Goal: Transaction & Acquisition: Purchase product/service

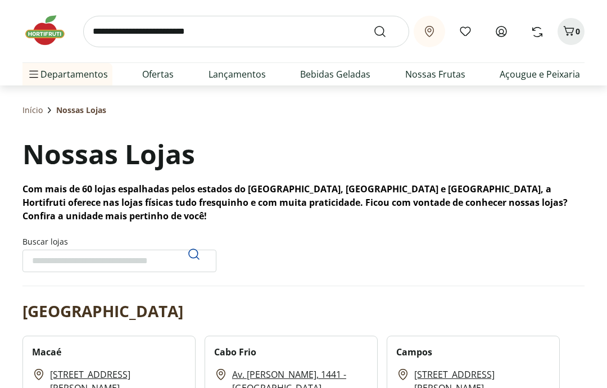
click at [157, 78] on link "Ofertas" at bounding box center [157, 73] width 31 height 13
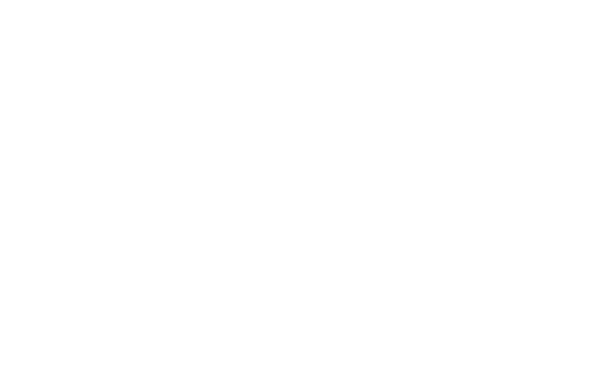
select select "**********"
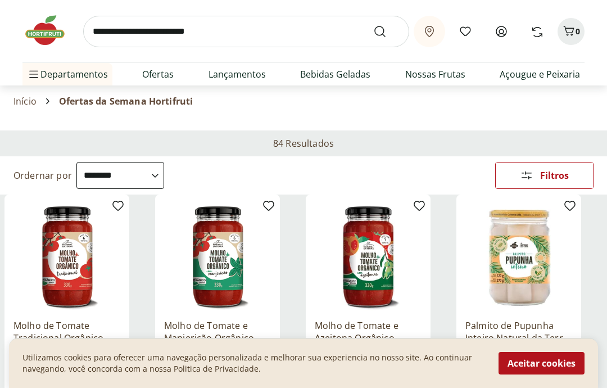
click at [553, 360] on button "Aceitar cookies" at bounding box center [542, 363] width 86 height 22
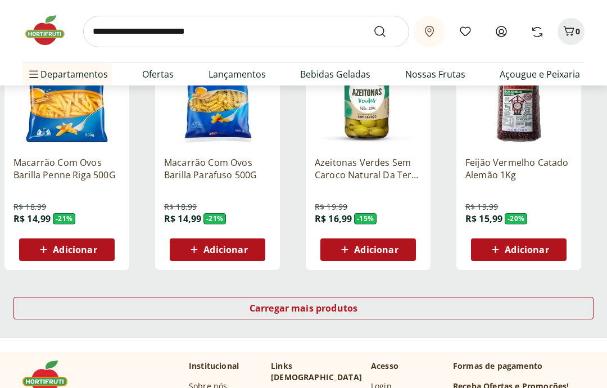
scroll to position [634, 0]
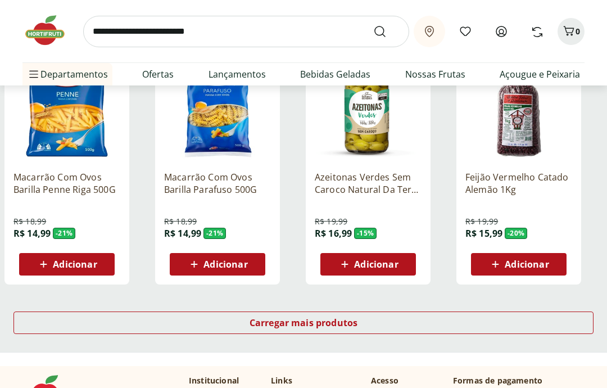
click at [538, 319] on div "Carregar mais produtos" at bounding box center [303, 322] width 580 height 22
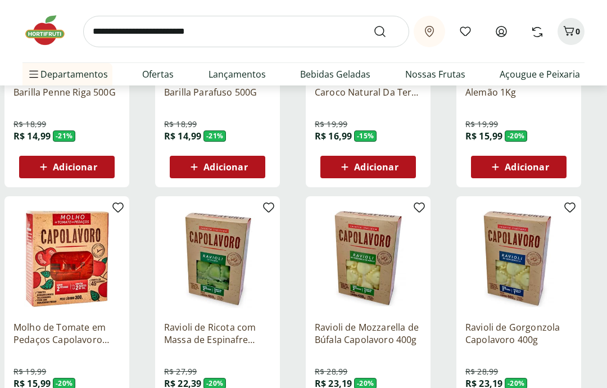
scroll to position [731, 0]
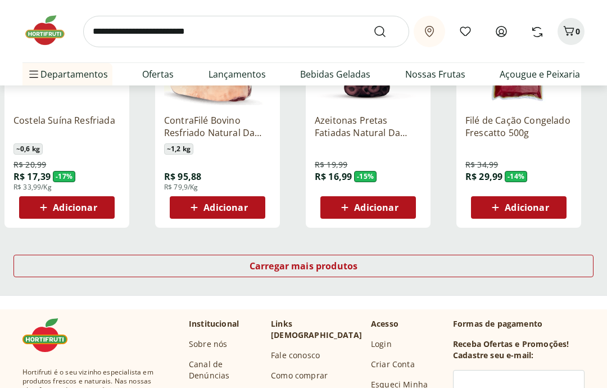
click at [552, 270] on div "Carregar mais produtos" at bounding box center [303, 266] width 580 height 22
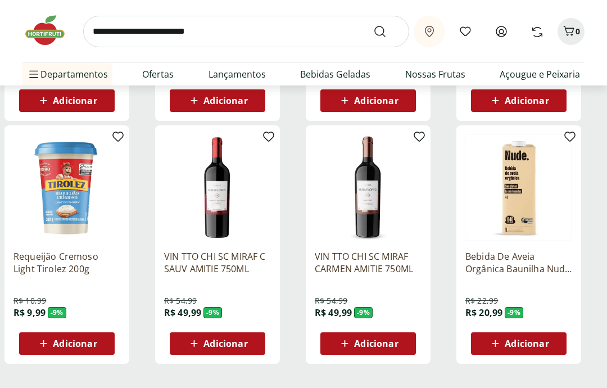
scroll to position [2129, 0]
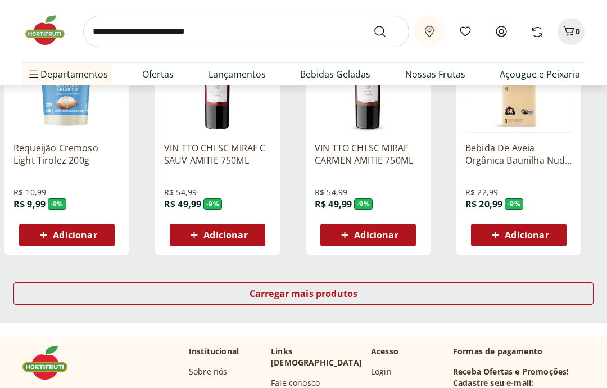
click at [559, 295] on div "Carregar mais produtos" at bounding box center [303, 294] width 580 height 22
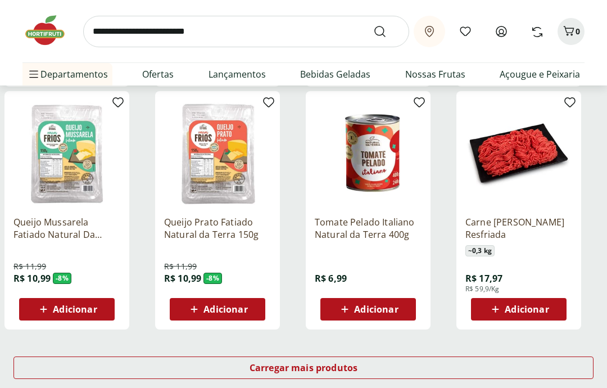
click at [549, 366] on div "Carregar mais produtos" at bounding box center [303, 368] width 580 height 22
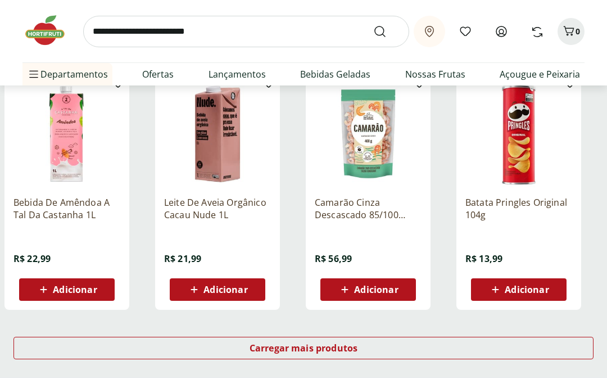
scroll to position [3557, 0]
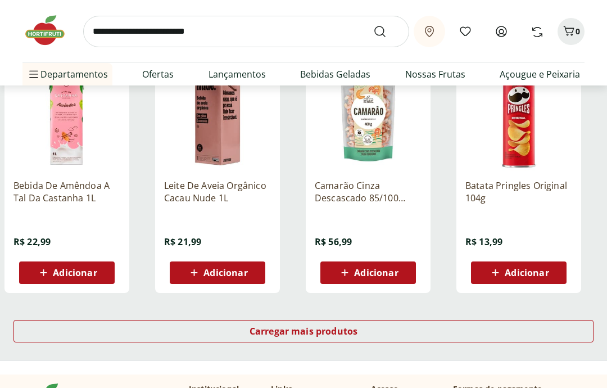
click at [551, 334] on div "Carregar mais produtos" at bounding box center [303, 331] width 580 height 22
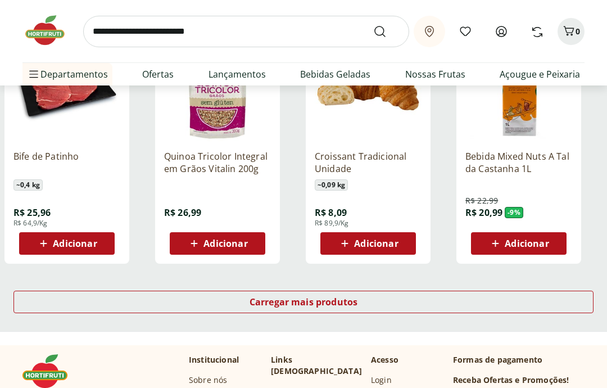
scroll to position [4320, 0]
click at [549, 308] on div "Carregar mais produtos" at bounding box center [303, 302] width 580 height 22
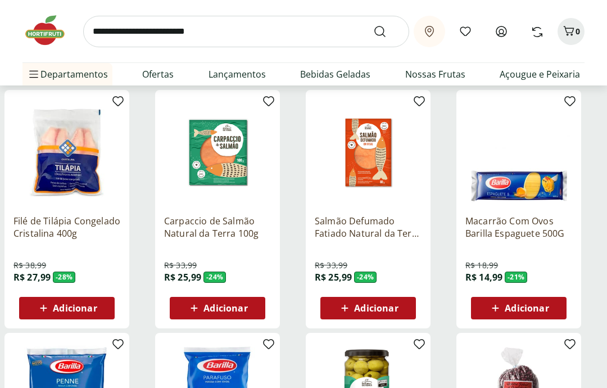
scroll to position [347, 0]
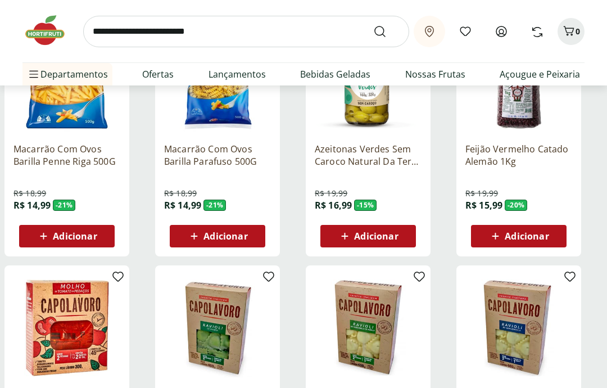
scroll to position [661, 0]
